Goal: Find specific page/section: Find specific page/section

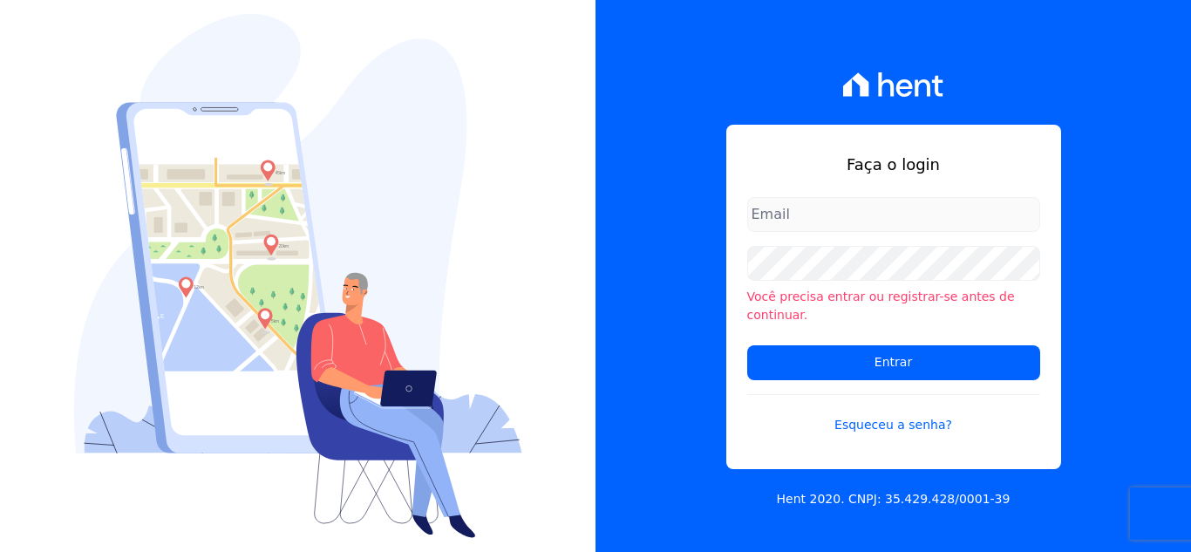
click at [823, 225] on input "email" at bounding box center [894, 214] width 293 height 35
click at [781, 223] on input "email" at bounding box center [894, 214] width 293 height 35
type input "[EMAIL_ADDRESS][DOMAIN_NAME]"
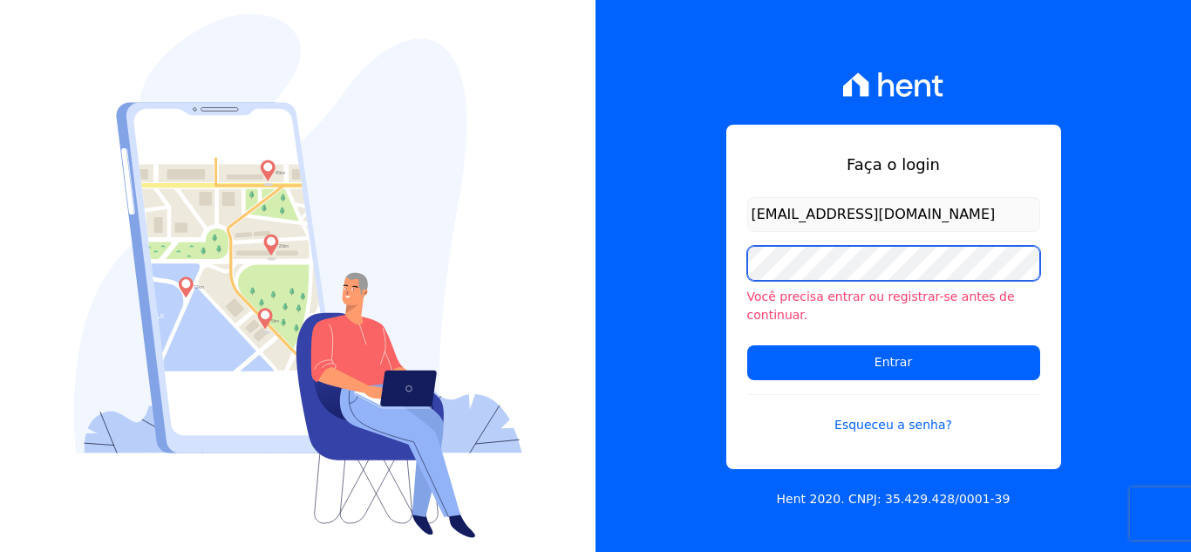
click at [748, 345] on input "Entrar" at bounding box center [894, 362] width 293 height 35
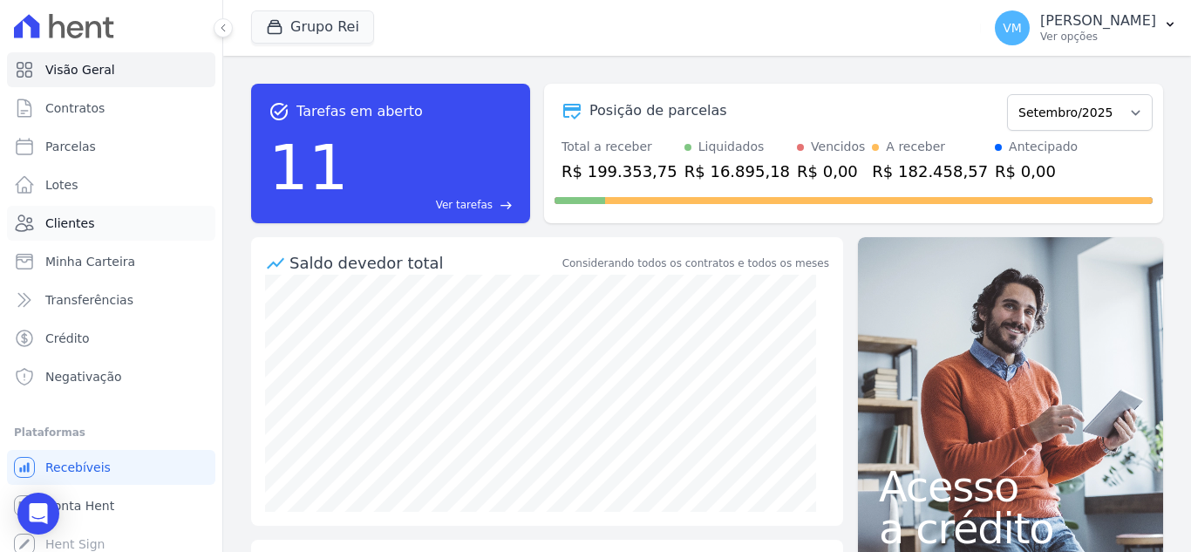
click at [78, 215] on span "Clientes" at bounding box center [69, 223] width 49 height 17
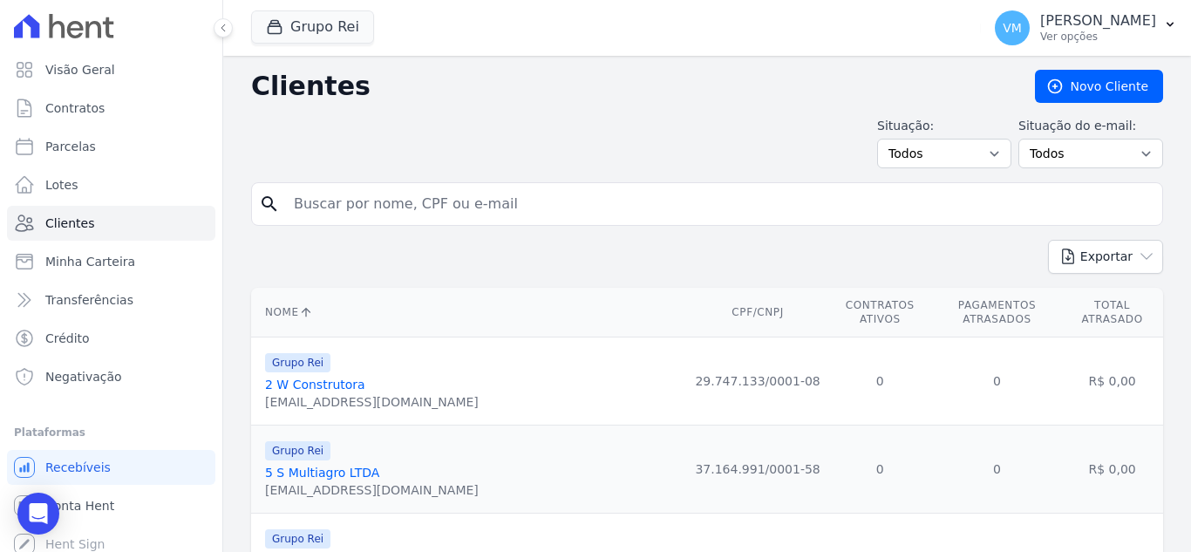
drag, startPoint x: 381, startPoint y: 214, endPoint x: 393, endPoint y: 208, distance: 13.3
click at [382, 213] on input "search" at bounding box center [719, 204] width 872 height 35
click at [391, 202] on input "search" at bounding box center [719, 204] width 872 height 35
paste input "05248056101"
type input "05248056101"
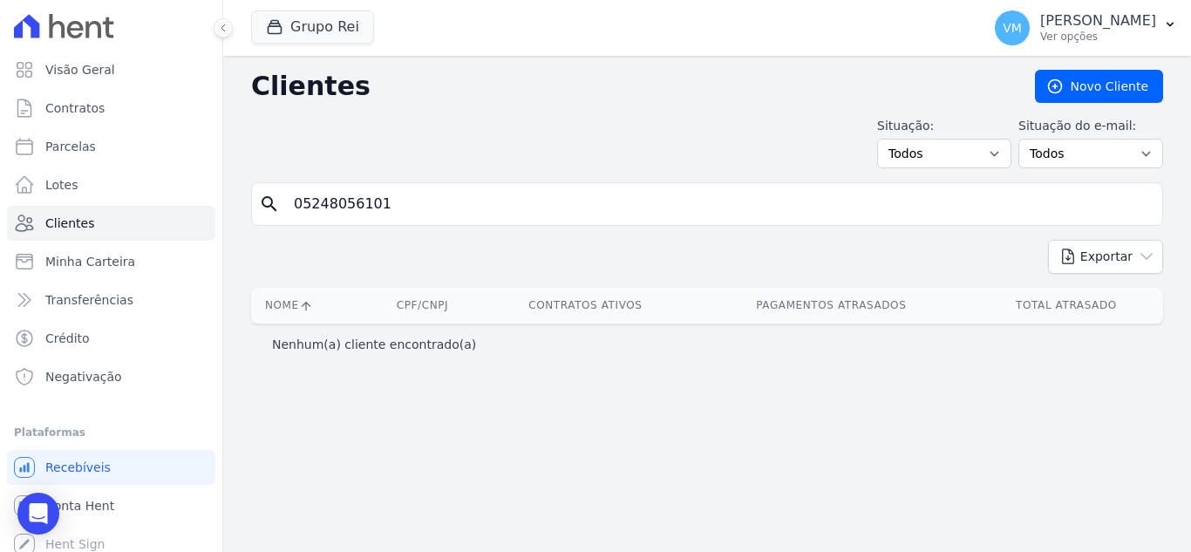
click at [424, 199] on input "05248056101" at bounding box center [719, 204] width 872 height 35
drag, startPoint x: 420, startPoint y: 204, endPoint x: 170, endPoint y: 204, distance: 249.5
click at [182, 204] on div "Visão Geral Contratos [GEOGRAPHIC_DATA] Lotes Clientes Minha Carteira Transferê…" at bounding box center [595, 276] width 1191 height 552
click at [75, 110] on span "Contratos" at bounding box center [74, 107] width 59 height 17
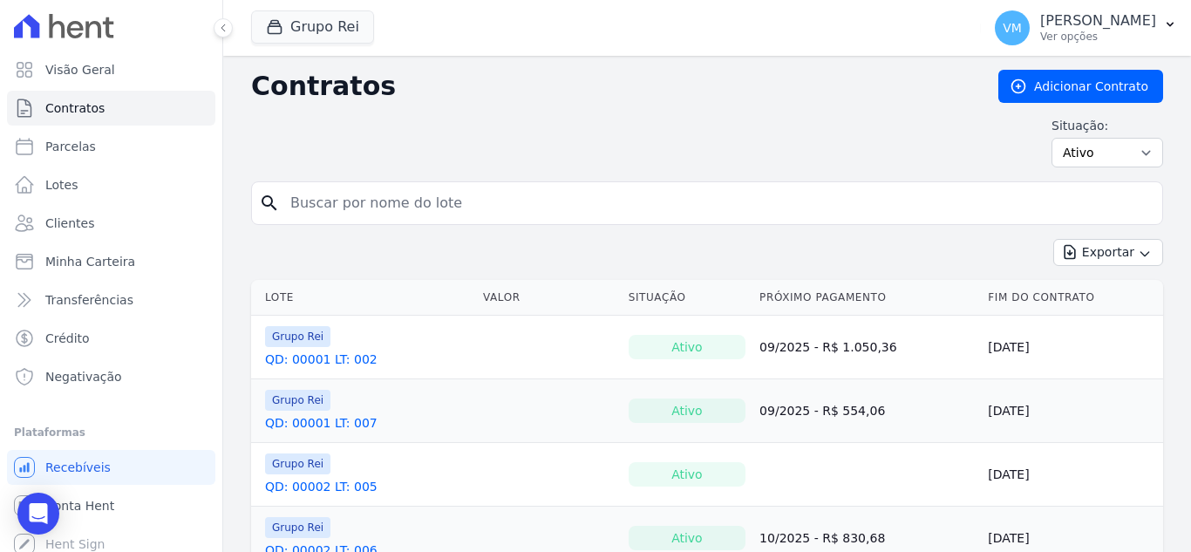
click at [464, 195] on input "search" at bounding box center [718, 203] width 876 height 35
paste input "05248056101"
type input "05248056101"
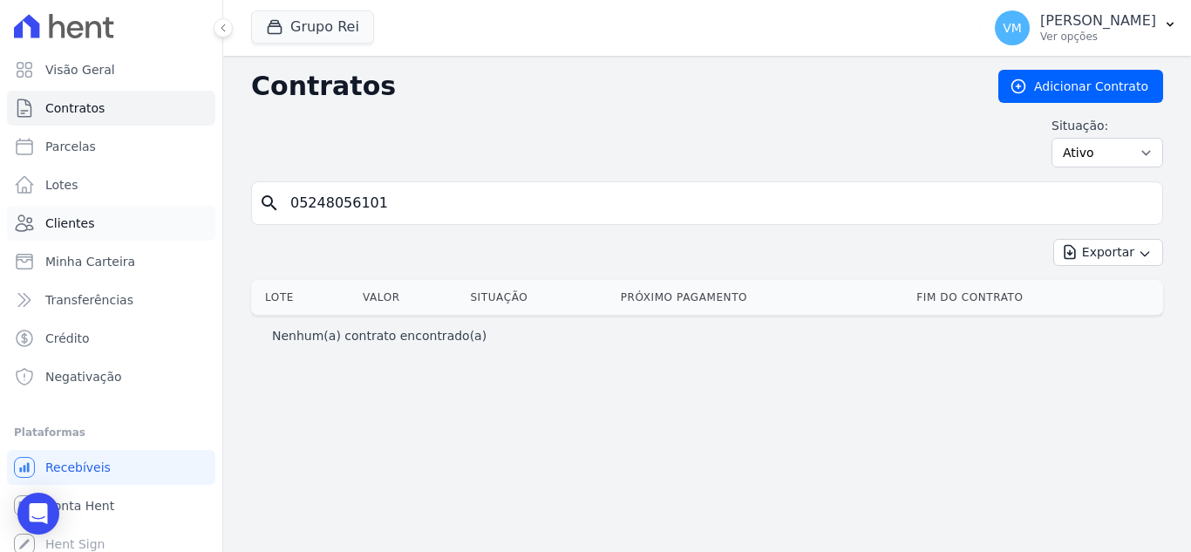
click at [90, 234] on link "Clientes" at bounding box center [111, 223] width 208 height 35
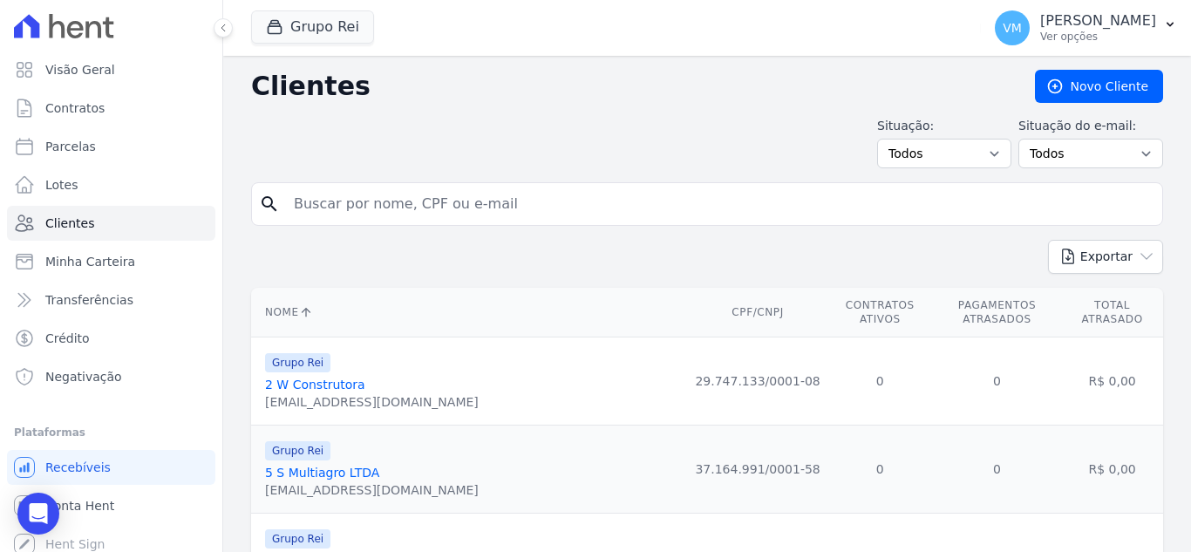
click at [450, 202] on input "search" at bounding box center [719, 204] width 872 height 35
paste input "05248056101"
type input "05248056101"
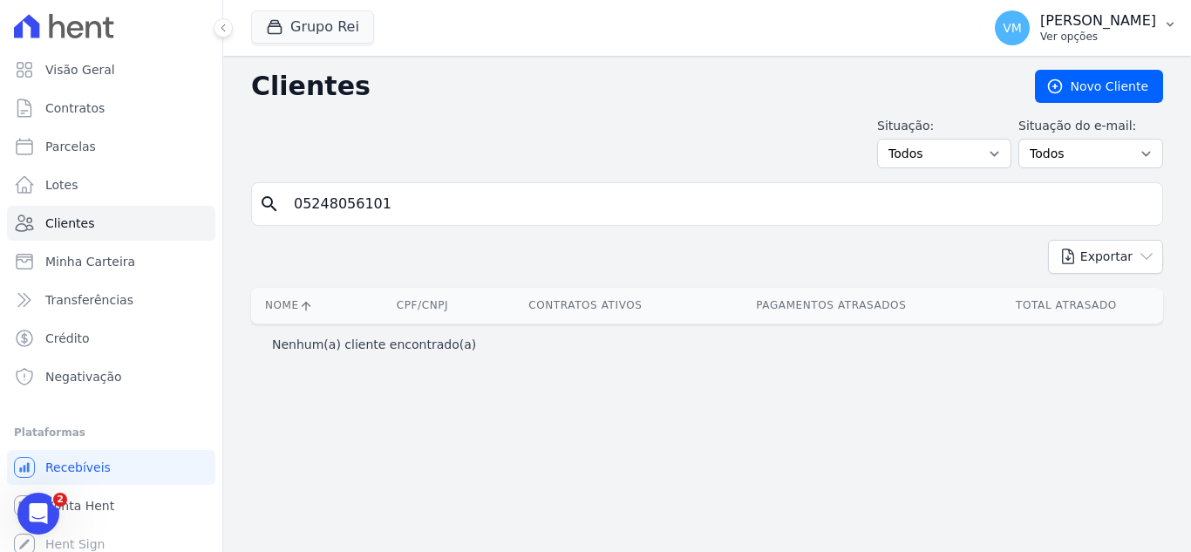
drag, startPoint x: 1091, startPoint y: 27, endPoint x: 1012, endPoint y: 72, distance: 91.0
click at [1090, 26] on p "[PERSON_NAME]" at bounding box center [1099, 20] width 116 height 17
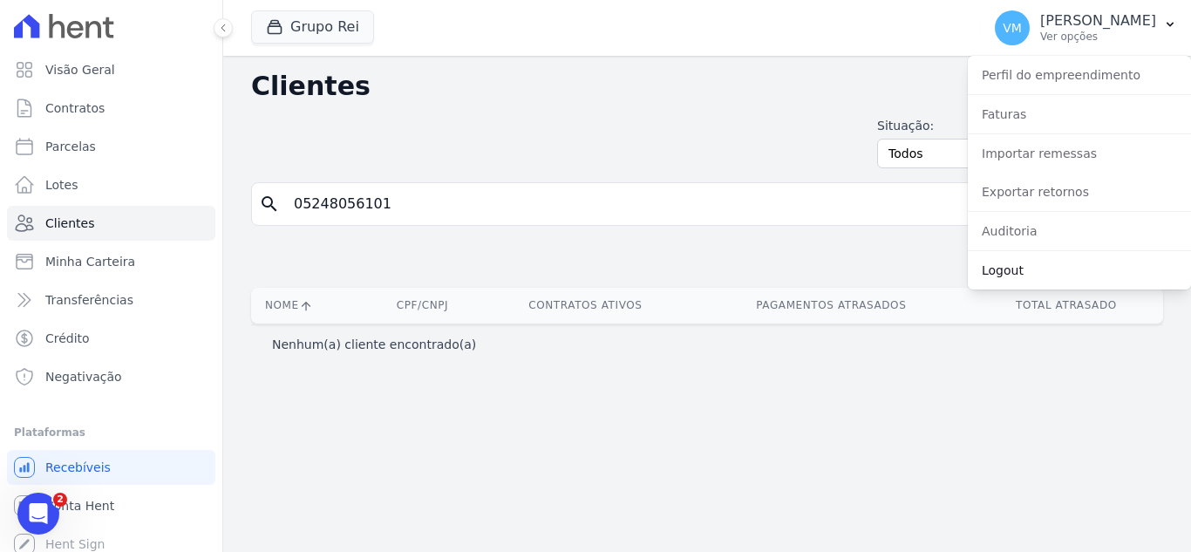
drag, startPoint x: 1025, startPoint y: 262, endPoint x: 975, endPoint y: 251, distance: 50.8
click at [1022, 261] on link "Logout" at bounding box center [1079, 270] width 223 height 31
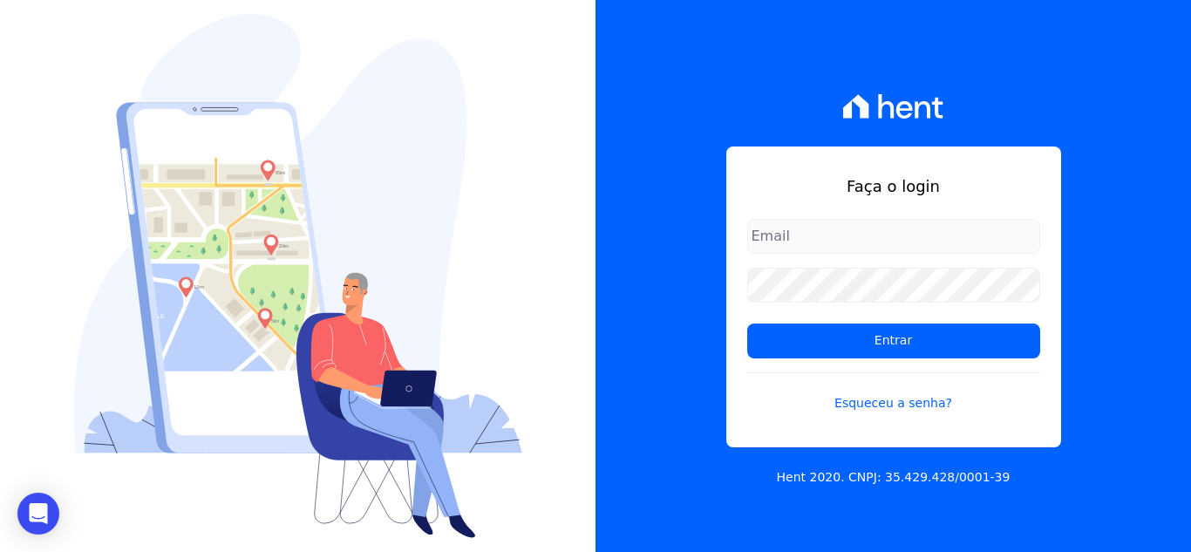
type input "[EMAIL_ADDRESS][DOMAIN_NAME]"
